Goal: Task Accomplishment & Management: Complete application form

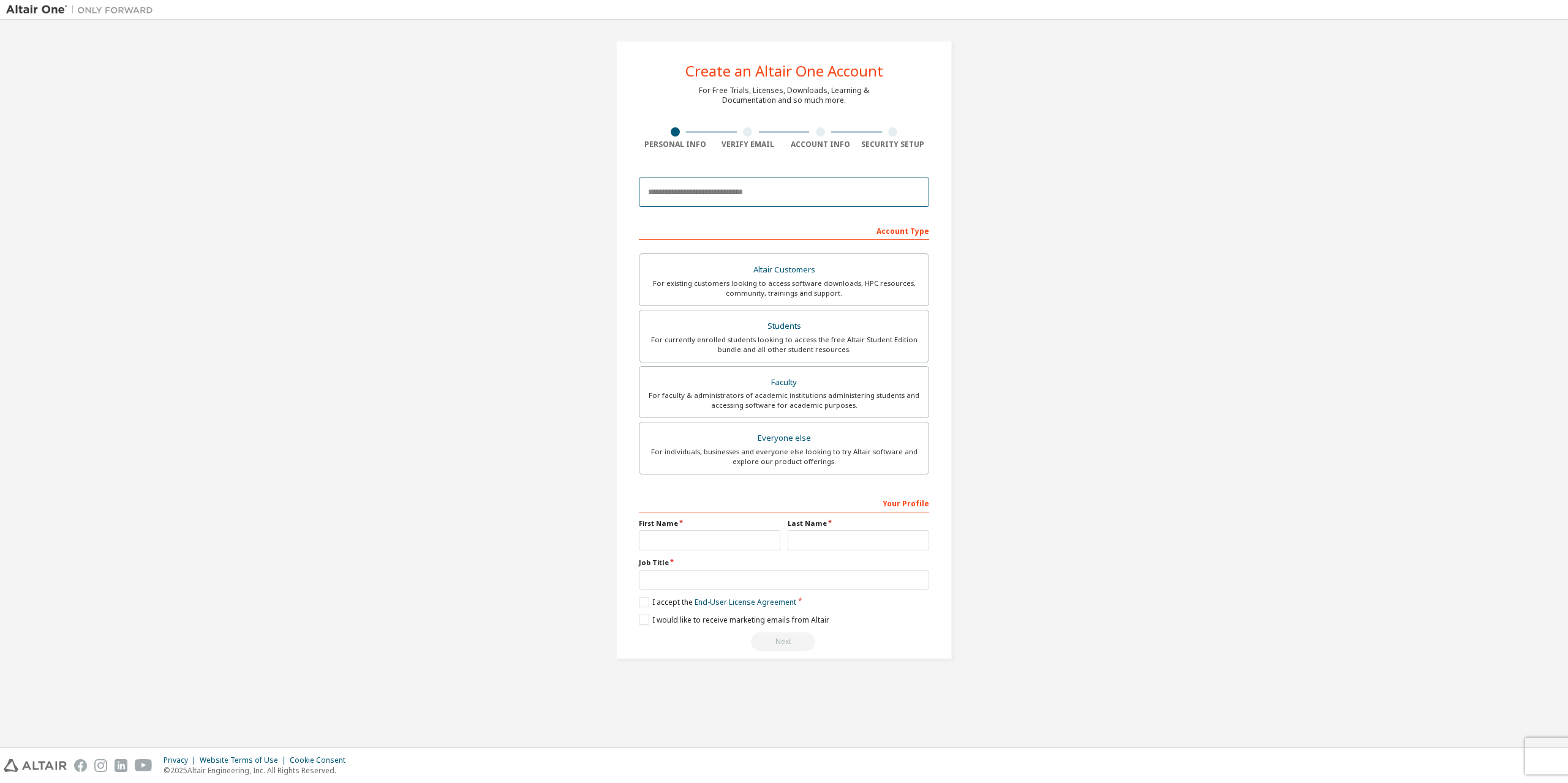
click at [736, 193] on input "email" at bounding box center [784, 193] width 291 height 30
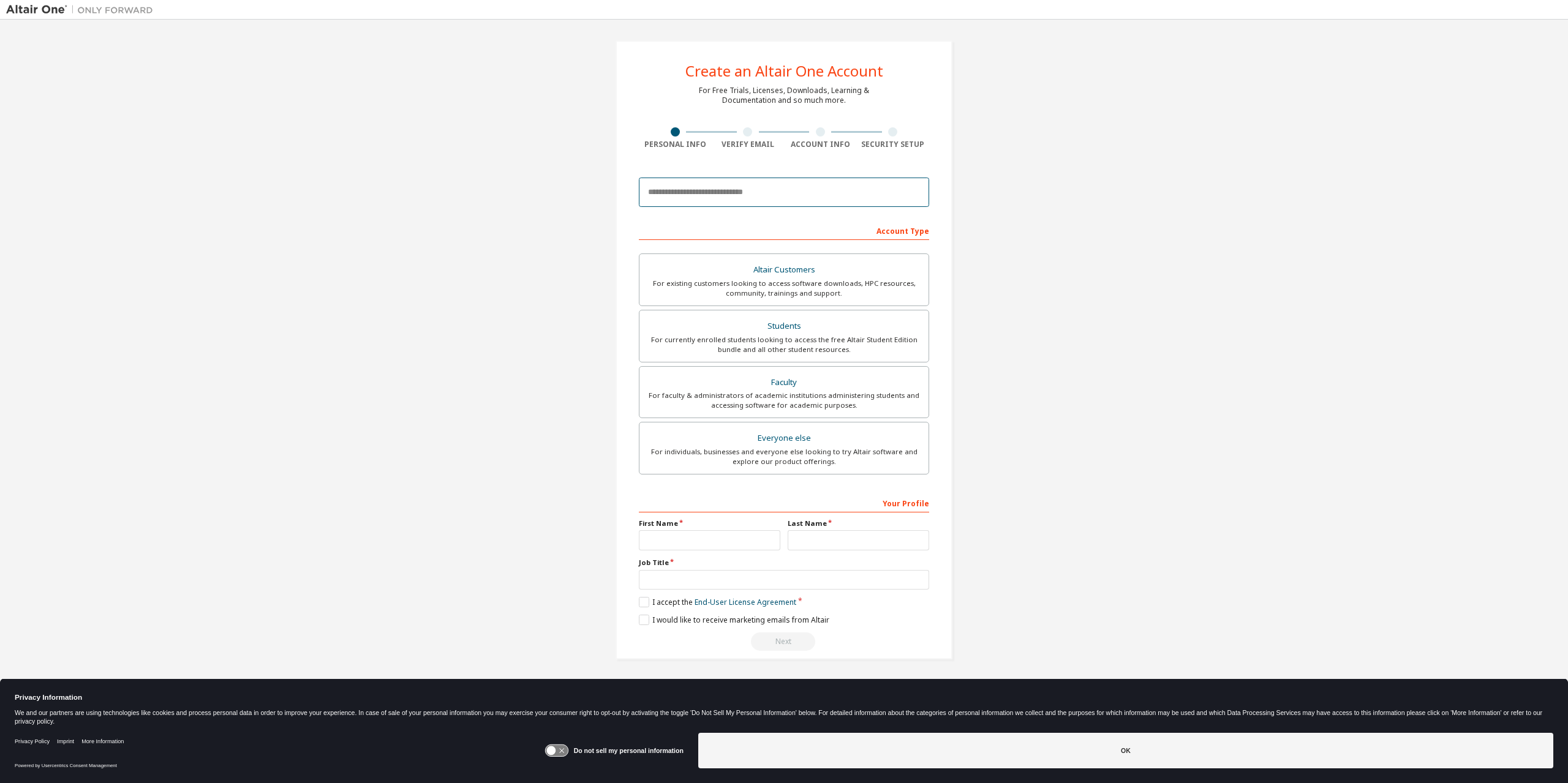
click at [739, 192] on input "email" at bounding box center [784, 193] width 291 height 30
drag, startPoint x: 379, startPoint y: 196, endPoint x: 425, endPoint y: 193, distance: 46.1
click at [379, 196] on div "Create an Altair One Account For Free Trials, Licenses, Downloads, Learning & D…" at bounding box center [784, 350] width 1556 height 648
drag, startPoint x: 679, startPoint y: 196, endPoint x: 459, endPoint y: 196, distance: 220.0
click at [679, 196] on input "email" at bounding box center [784, 193] width 291 height 30
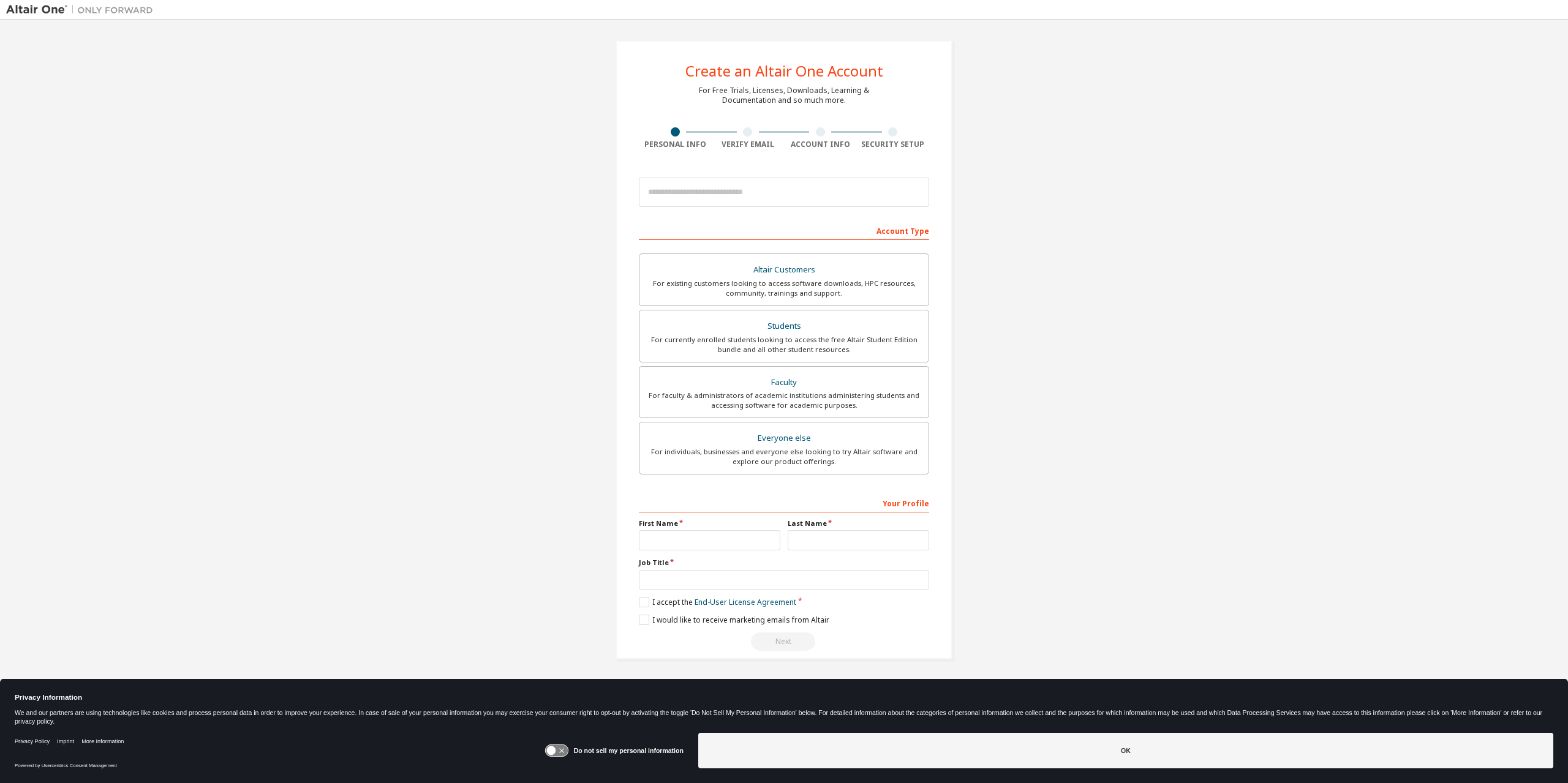
click at [399, 197] on div "Create an Altair One Account For Free Trials, Licenses, Downloads, Learning & D…" at bounding box center [784, 350] width 1556 height 648
click at [526, 486] on div "Create an Altair One Account For Free Trials, Licenses, Downloads, Learning & D…" at bounding box center [784, 350] width 1556 height 648
click at [861, 428] on label "Everyone else For individuals, businesses and everyone else looking to try Alta…" at bounding box center [784, 448] width 291 height 53
drag, startPoint x: 739, startPoint y: 536, endPoint x: 593, endPoint y: 510, distance: 148.3
click at [739, 536] on input "text" at bounding box center [710, 540] width 142 height 20
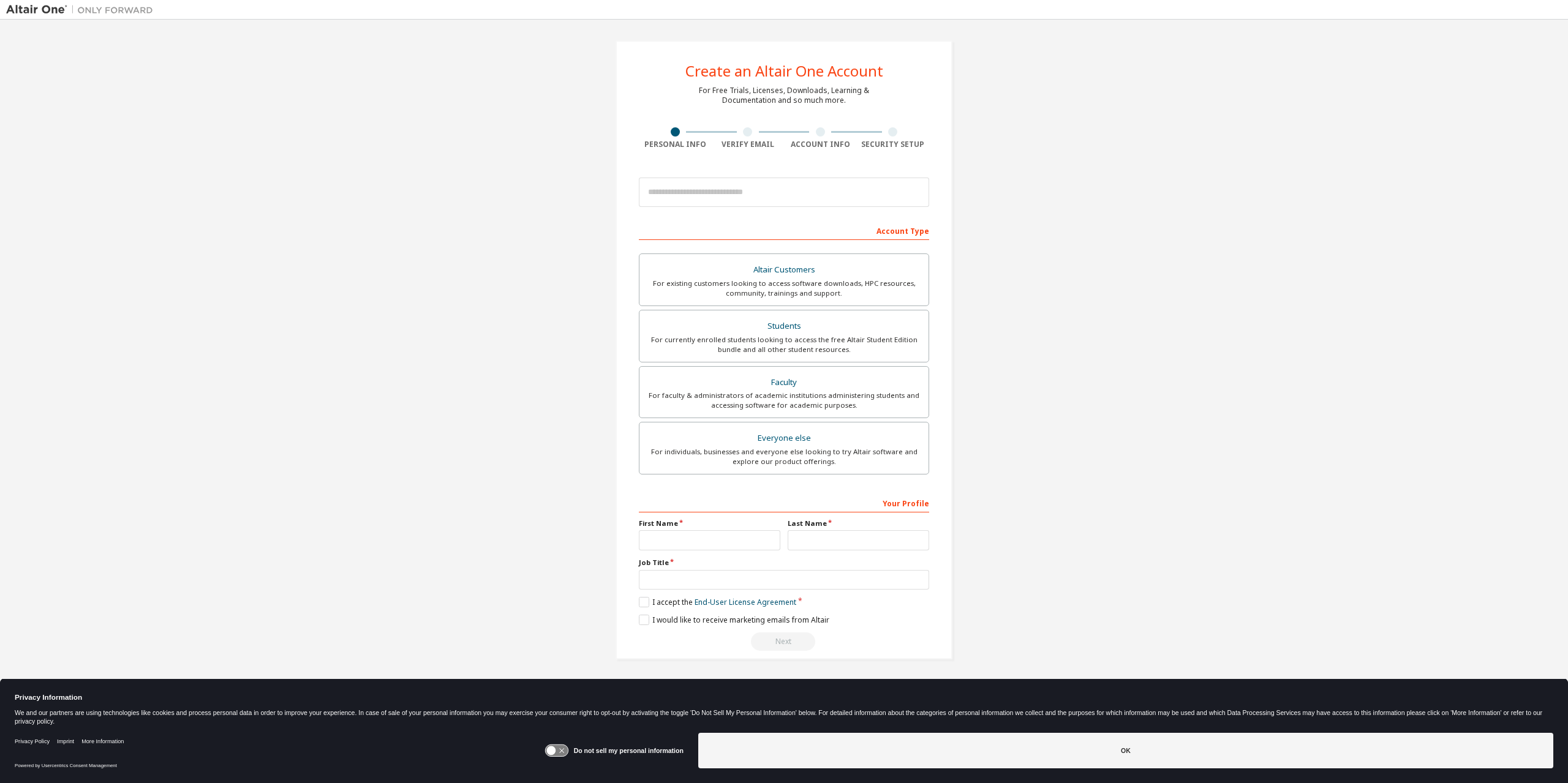
click at [504, 464] on div "Create an Altair One Account For Free Trials, Licenses, Downloads, Learning & D…" at bounding box center [784, 350] width 1556 height 648
drag, startPoint x: 561, startPoint y: 471, endPoint x: 557, endPoint y: 464, distance: 8.1
